Goal: Task Accomplishment & Management: Use online tool/utility

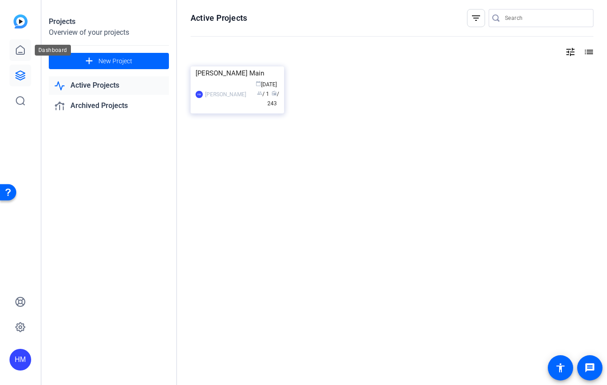
click at [21, 47] on icon at bounding box center [20, 50] width 11 height 11
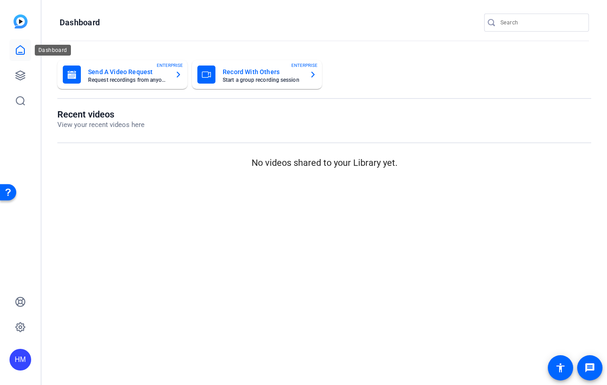
click at [28, 49] on link at bounding box center [20, 50] width 22 height 22
click at [21, 74] on icon at bounding box center [20, 75] width 9 height 9
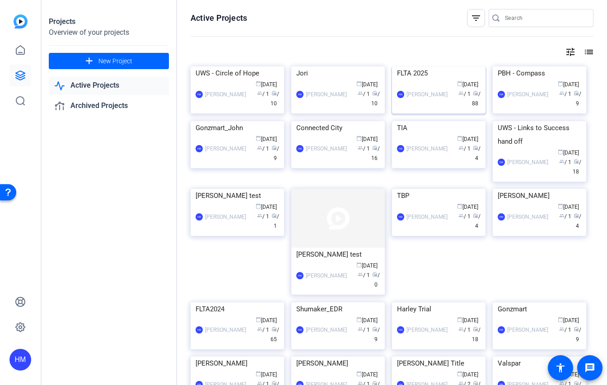
click at [447, 66] on img at bounding box center [439, 66] width 94 height 0
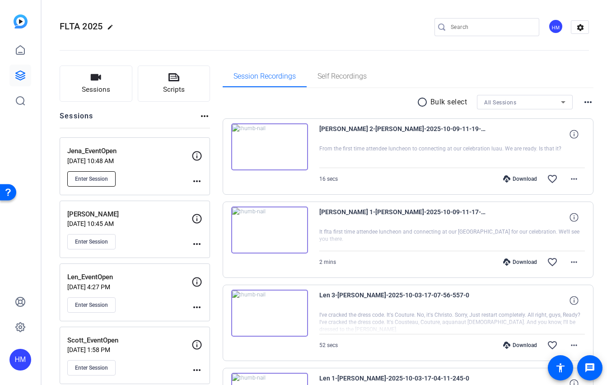
click at [88, 176] on span "Enter Session" at bounding box center [91, 178] width 33 height 7
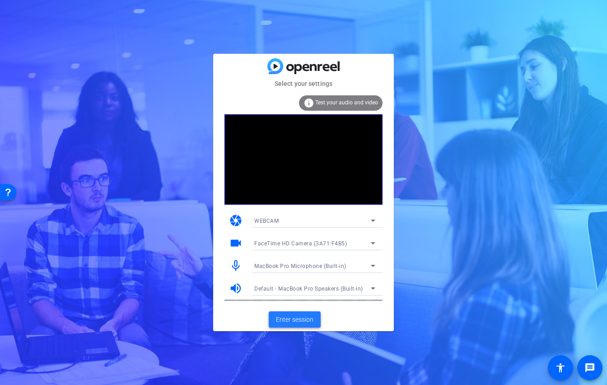
click at [292, 319] on span "Enter session" at bounding box center [295, 319] width 38 height 9
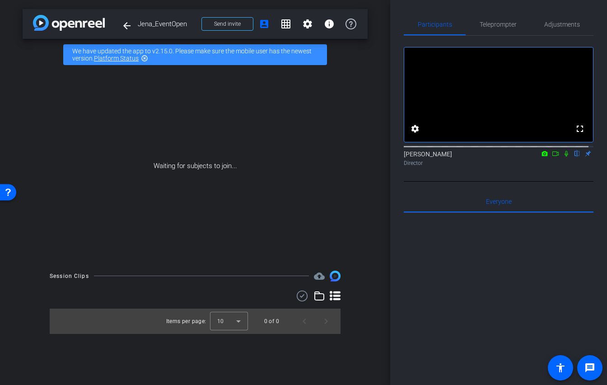
click at [553, 156] on icon at bounding box center [556, 153] width 6 height 5
click at [576, 157] on icon at bounding box center [578, 154] width 4 height 6
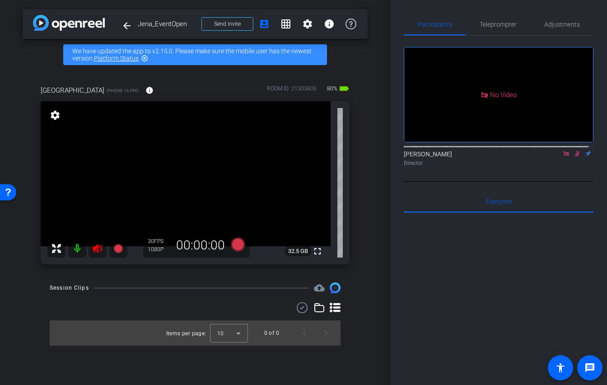
click at [575, 157] on icon at bounding box center [577, 154] width 5 height 6
click at [93, 246] on icon at bounding box center [97, 248] width 11 height 11
click at [556, 24] on span "Adjustments" at bounding box center [563, 24] width 36 height 6
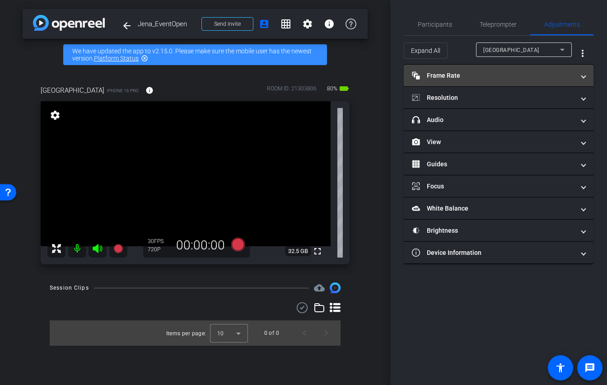
click at [584, 74] on span at bounding box center [584, 75] width 4 height 9
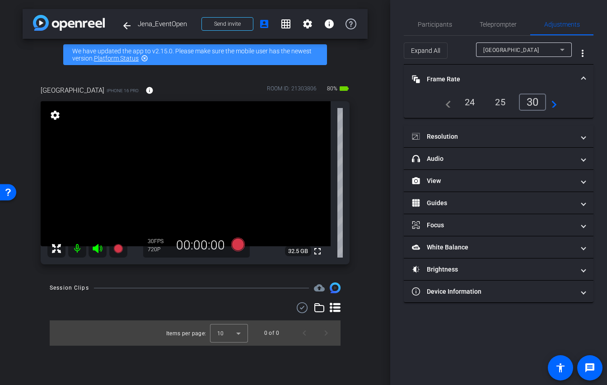
click at [469, 101] on div "24" at bounding box center [470, 101] width 24 height 15
click at [589, 75] on mat-expansion-panel-header "Frame Rate Frame Rate" at bounding box center [499, 79] width 190 height 29
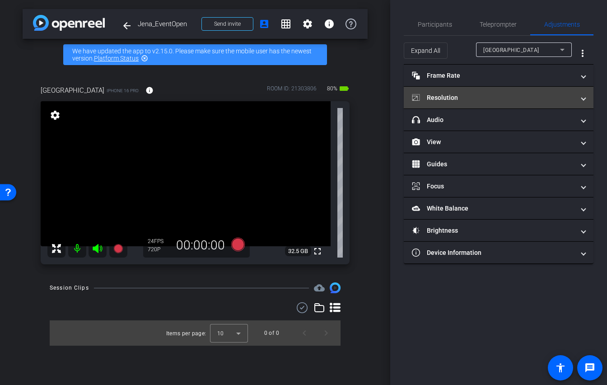
click at [583, 101] on span at bounding box center [584, 97] width 4 height 9
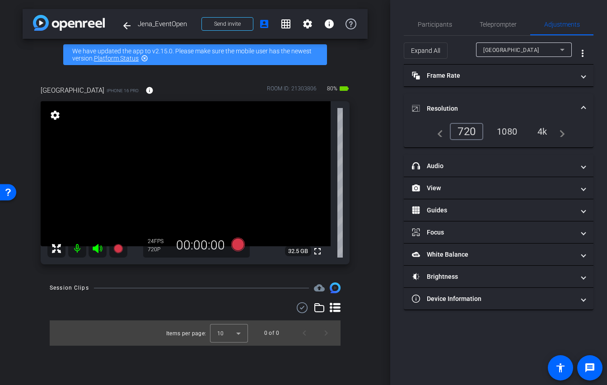
click at [543, 127] on div "4k" at bounding box center [543, 131] width 24 height 15
click at [583, 107] on span at bounding box center [584, 108] width 4 height 9
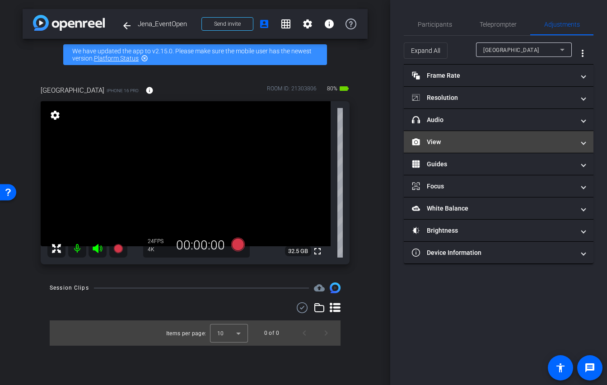
click at [582, 145] on span at bounding box center [584, 141] width 4 height 9
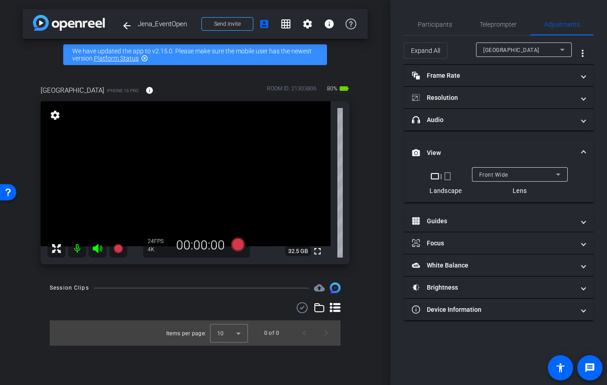
click at [583, 151] on span at bounding box center [584, 152] width 4 height 9
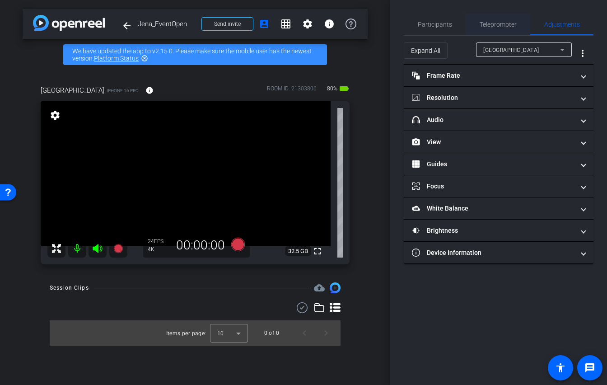
click at [498, 26] on span "Teleprompter" at bounding box center [498, 24] width 37 height 6
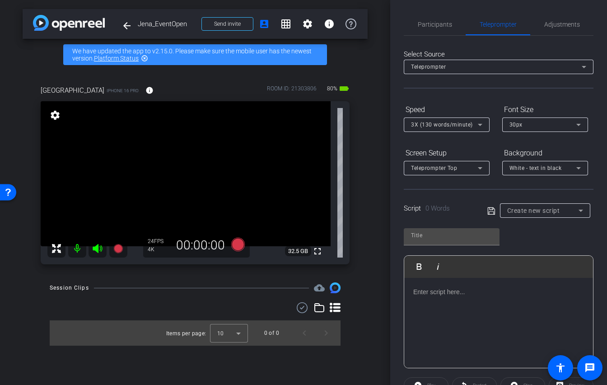
click at [256, 168] on video at bounding box center [186, 173] width 290 height 145
click at [420, 292] on p at bounding box center [499, 292] width 171 height 10
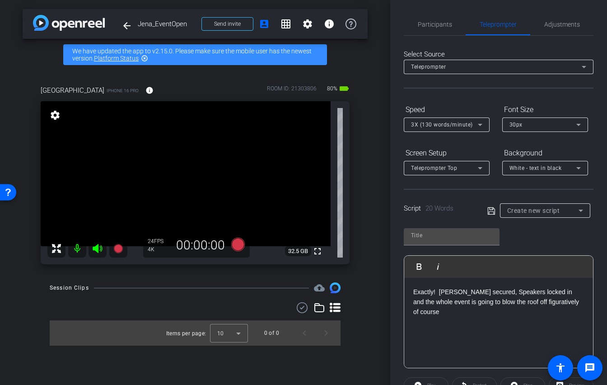
click at [527, 302] on p "Exactly! [PERSON_NAME] secured, Speakers locked in and the whole event is going…" at bounding box center [499, 302] width 171 height 30
click at [449, 315] on p "Exactly! [PERSON_NAME] secured, Speakers locked in and the whole event is going…" at bounding box center [499, 302] width 171 height 30
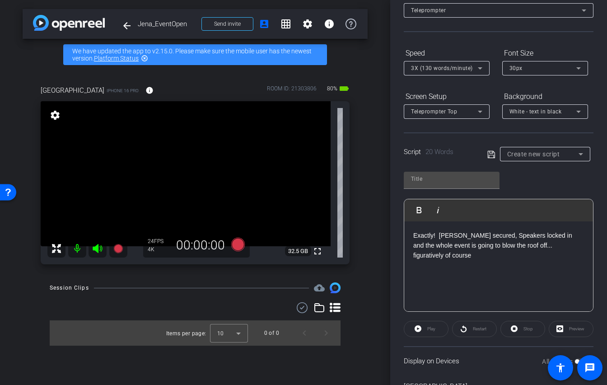
scroll to position [109, 0]
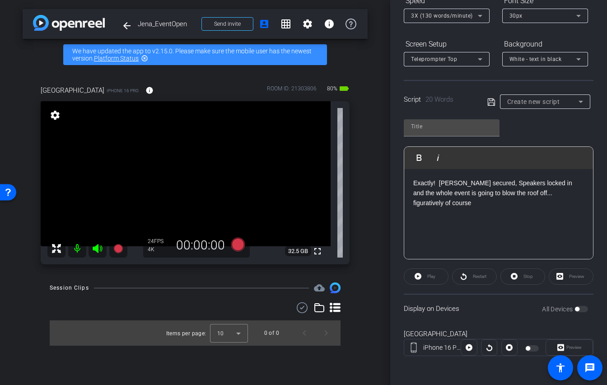
click at [424, 276] on div "Play" at bounding box center [426, 276] width 45 height 16
click at [419, 277] on div "Play" at bounding box center [426, 276] width 45 height 16
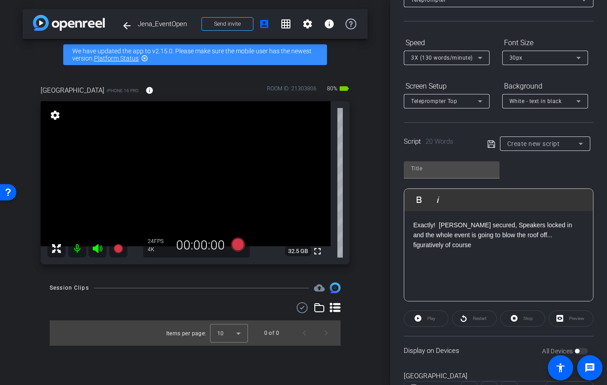
scroll to position [70, 0]
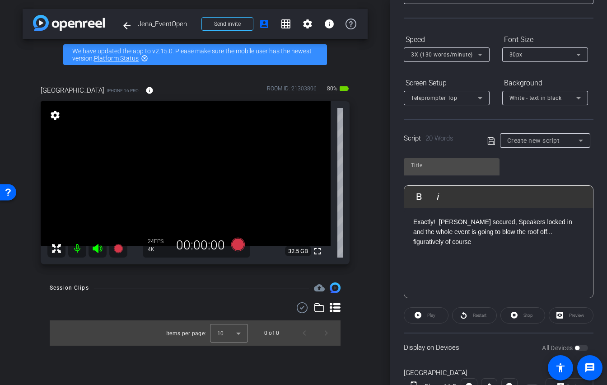
click at [423, 315] on div "Play" at bounding box center [426, 315] width 45 height 16
click at [417, 316] on div "Play" at bounding box center [426, 315] width 45 height 16
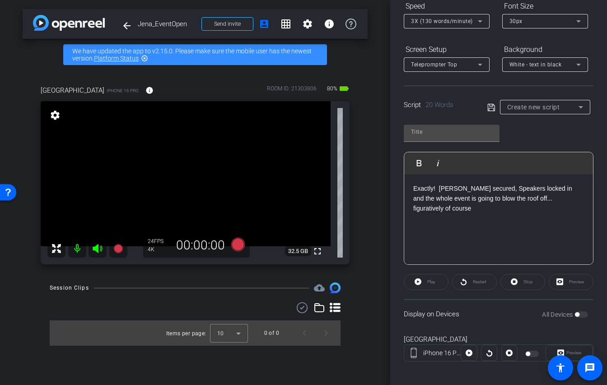
scroll to position [109, 0]
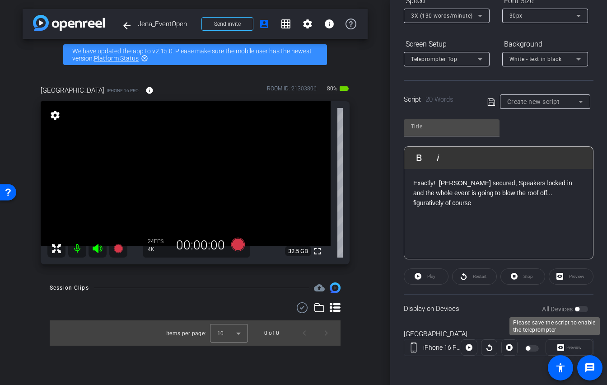
click at [580, 310] on div "All Devices" at bounding box center [565, 309] width 46 height 9
click at [580, 309] on div "All Devices" at bounding box center [565, 309] width 46 height 9
click at [437, 350] on div "iPhone 16 Pro" at bounding box center [442, 347] width 38 height 9
click at [467, 348] on div at bounding box center [469, 347] width 16 height 16
click at [529, 346] on div at bounding box center [533, 348] width 15 height 6
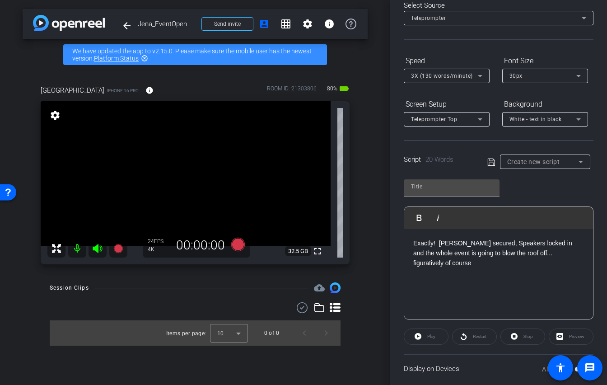
scroll to position [0, 0]
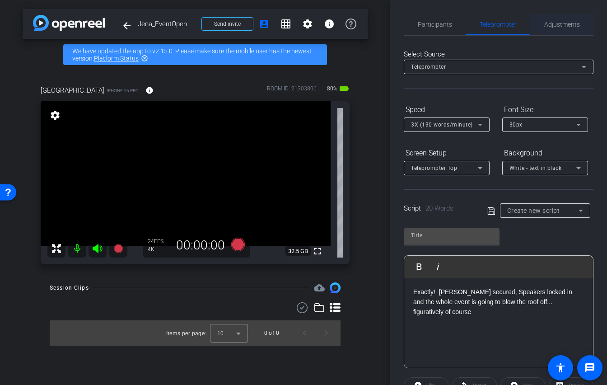
click at [552, 26] on span "Adjustments" at bounding box center [563, 24] width 36 height 6
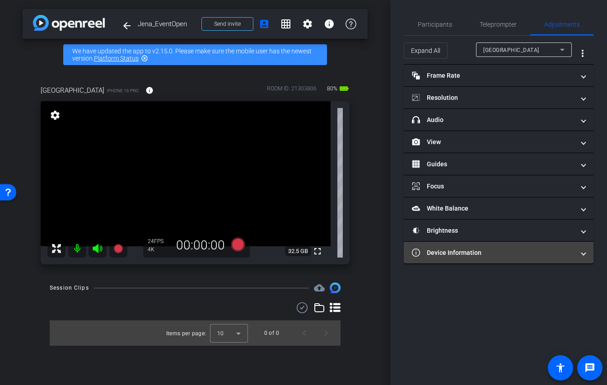
click at [468, 251] on mat-panel-title "Device Information" at bounding box center [493, 252] width 163 height 9
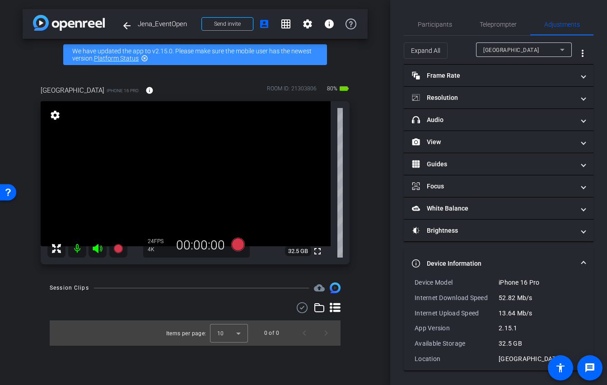
click at [579, 260] on span "Device Information" at bounding box center [497, 263] width 170 height 9
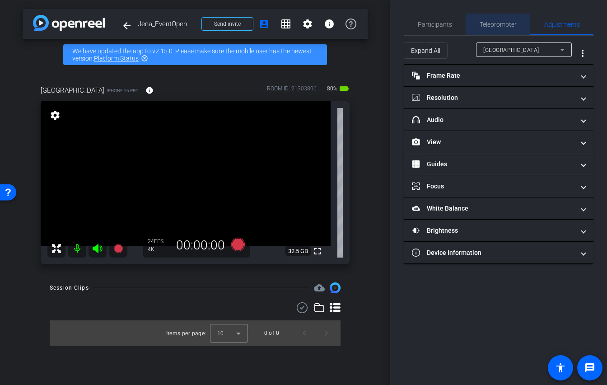
click at [494, 22] on span "Teleprompter" at bounding box center [498, 24] width 37 height 6
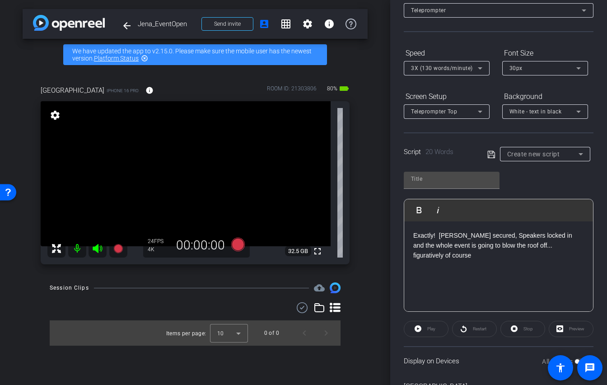
scroll to position [109, 0]
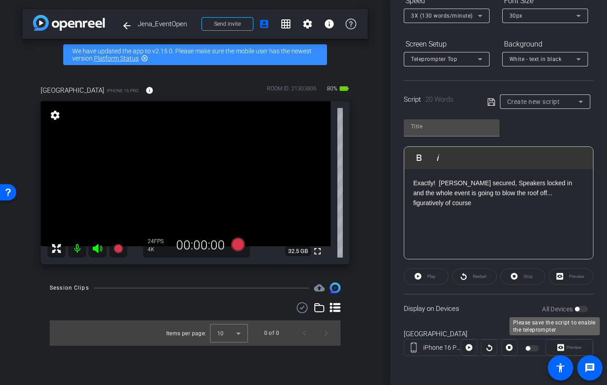
click at [576, 308] on div "All Devices" at bounding box center [565, 309] width 46 height 9
click at [456, 211] on div "Exactly! [PERSON_NAME] secured, Speakers locked in and the whole event is going…" at bounding box center [498, 214] width 189 height 90
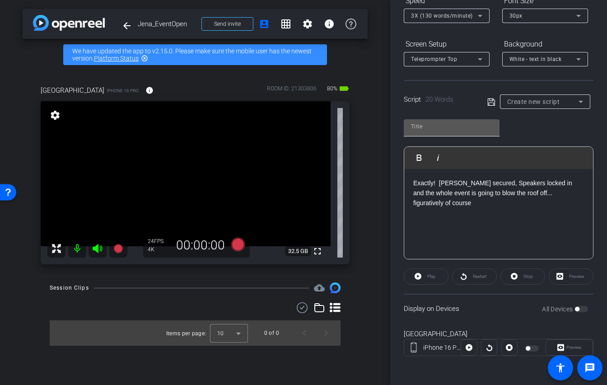
click at [450, 125] on input "text" at bounding box center [451, 126] width 81 height 11
type input "[GEOGRAPHIC_DATA]"
click at [527, 132] on div "jena Play Play from this location Play Selected Play and display the selected t…" at bounding box center [499, 186] width 190 height 147
click at [576, 101] on icon at bounding box center [581, 101] width 11 height 11
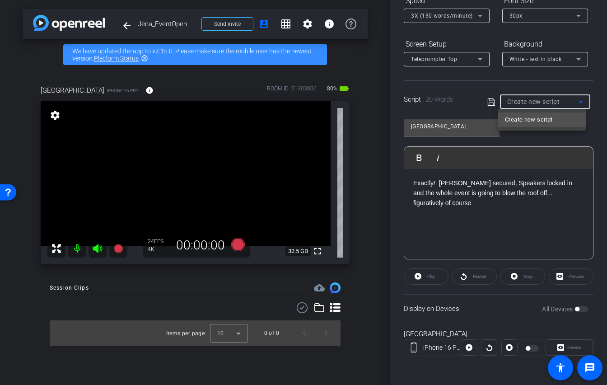
click at [550, 118] on span "Create new script" at bounding box center [528, 119] width 47 height 11
click at [494, 101] on span at bounding box center [494, 102] width 13 height 8
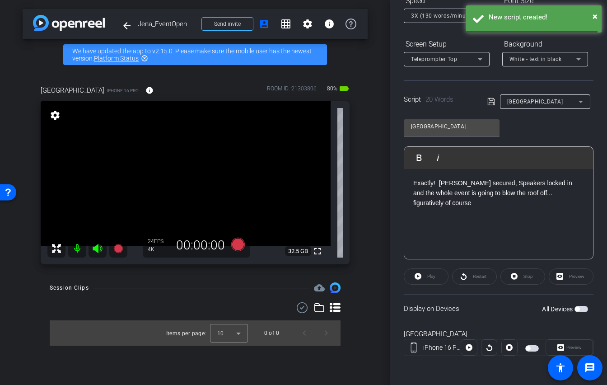
click at [488, 102] on icon at bounding box center [492, 101] width 8 height 11
click at [573, 121] on div "jena Play Play from this location Play Selected Play and display the selected t…" at bounding box center [499, 186] width 190 height 147
click at [581, 309] on span "button" at bounding box center [582, 309] width 14 height 6
click at [428, 274] on span "Play" at bounding box center [432, 276] width 8 height 5
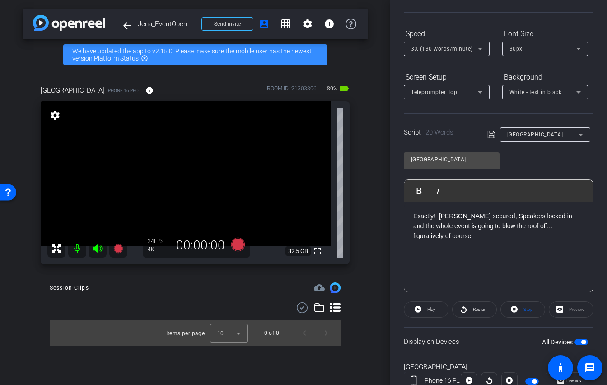
scroll to position [66, 0]
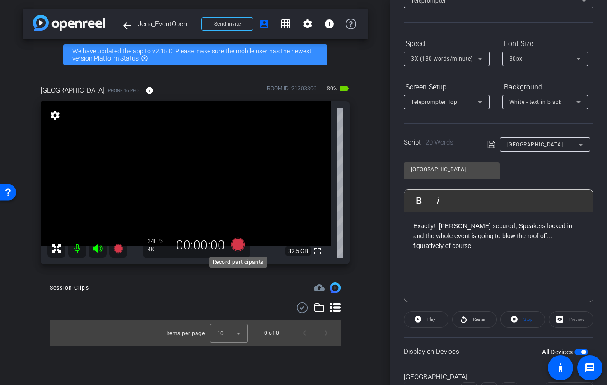
click at [235, 246] on icon at bounding box center [238, 245] width 14 height 14
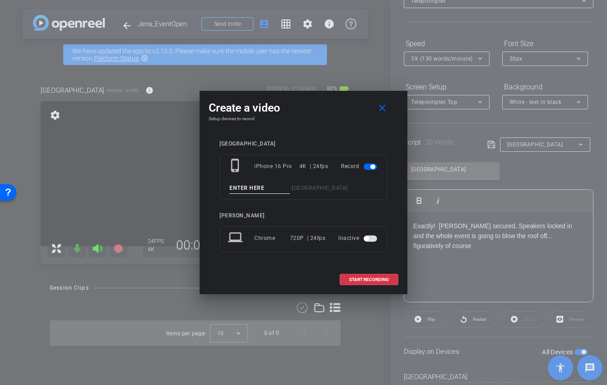
click at [245, 186] on input at bounding box center [260, 188] width 61 height 11
type input "Jena 1"
click at [358, 281] on span "START RECORDING" at bounding box center [369, 279] width 40 height 5
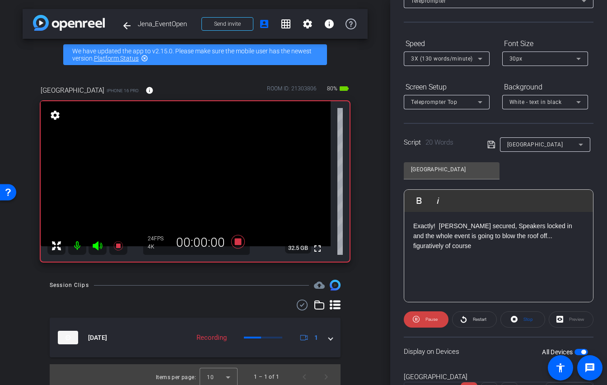
click at [240, 171] on video at bounding box center [186, 173] width 290 height 145
click at [419, 319] on icon at bounding box center [416, 319] width 7 height 7
click at [465, 320] on span at bounding box center [475, 320] width 44 height 22
click at [416, 321] on icon at bounding box center [416, 319] width 7 height 11
click at [426, 319] on span "Play" at bounding box center [430, 319] width 10 height 13
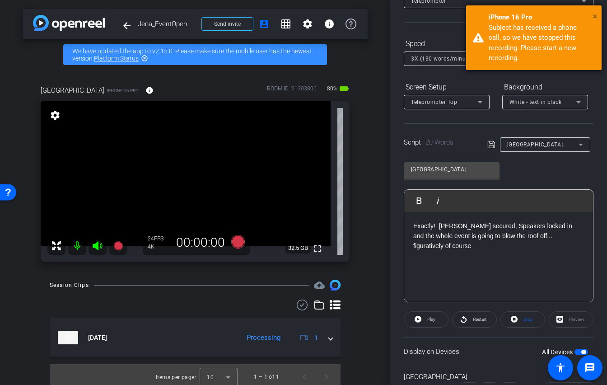
click at [596, 18] on span "×" at bounding box center [595, 16] width 5 height 11
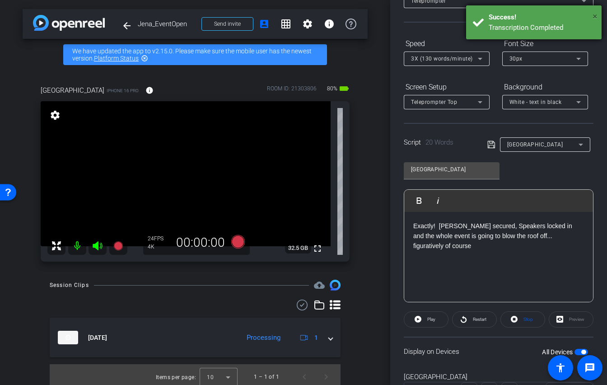
click at [597, 15] on span "×" at bounding box center [595, 16] width 5 height 11
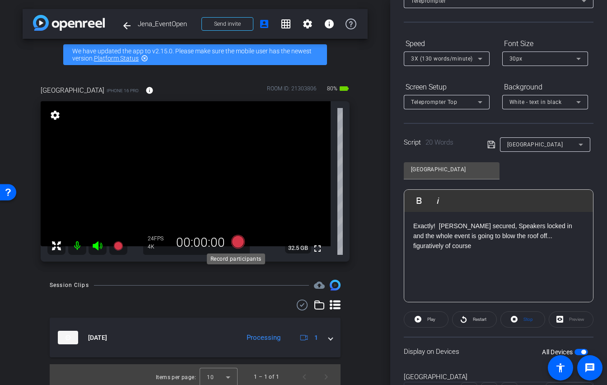
click at [234, 243] on icon at bounding box center [238, 242] width 14 height 14
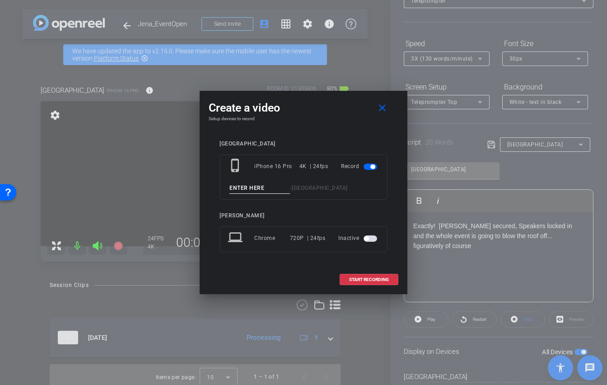
click at [248, 188] on input at bounding box center [260, 188] width 61 height 11
type input "Jena 2"
click at [349, 279] on span "START RECORDING" at bounding box center [369, 279] width 40 height 5
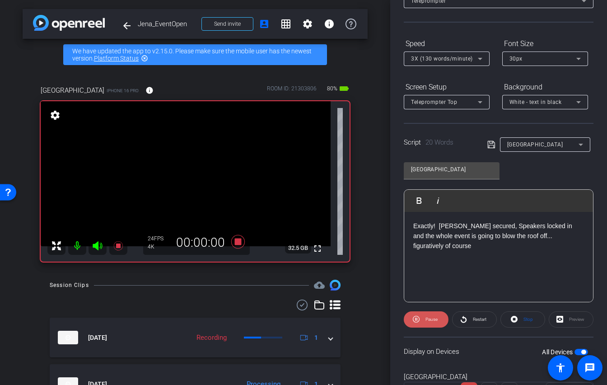
click at [414, 319] on icon at bounding box center [416, 319] width 7 height 11
click at [419, 322] on icon at bounding box center [418, 319] width 7 height 11
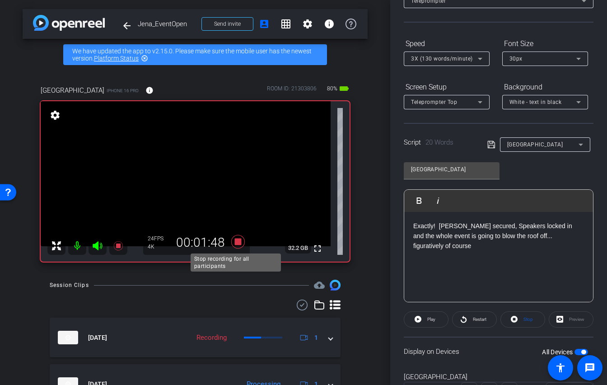
click at [237, 242] on icon at bounding box center [238, 242] width 14 height 14
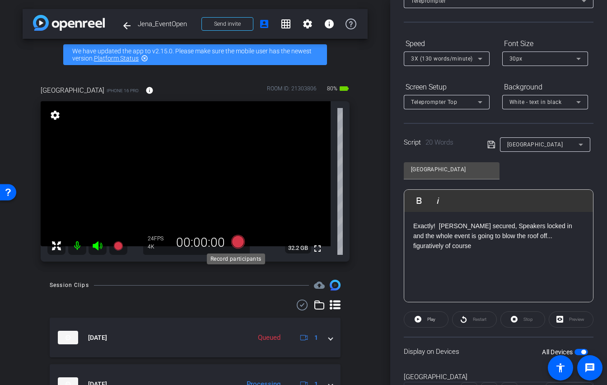
click at [233, 242] on icon at bounding box center [238, 242] width 14 height 14
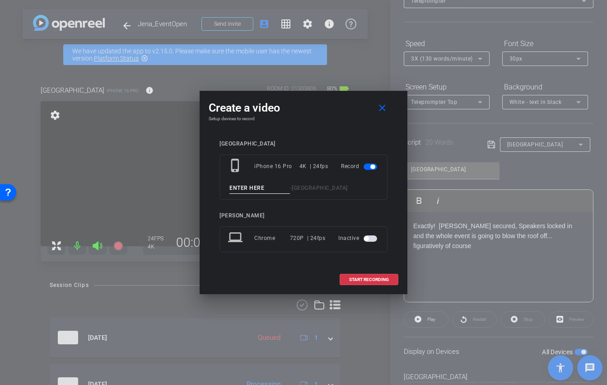
click at [250, 190] on input at bounding box center [260, 188] width 61 height 11
type input "Jena 3"
click at [362, 278] on span "START RECORDING" at bounding box center [369, 279] width 40 height 5
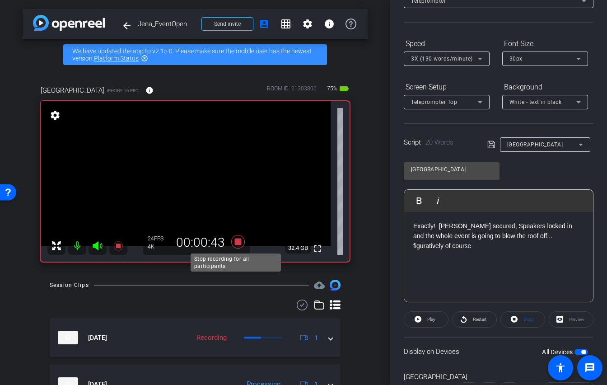
click at [235, 243] on icon at bounding box center [238, 242] width 14 height 14
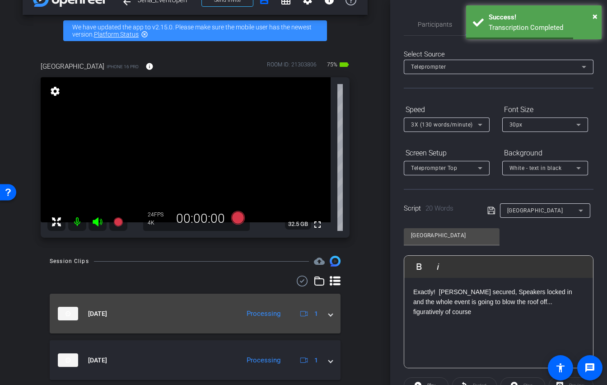
scroll to position [19, 0]
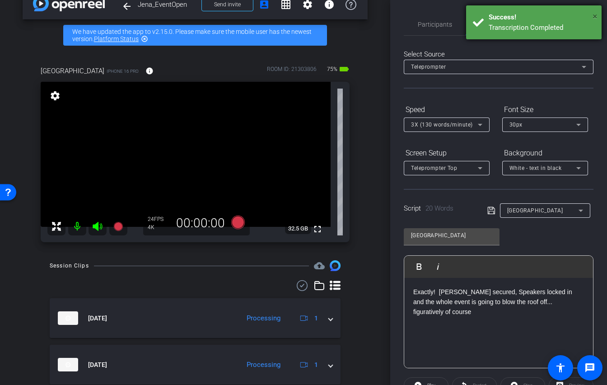
click at [595, 15] on span "×" at bounding box center [595, 16] width 5 height 11
